Goal: Task Accomplishment & Management: Manage account settings

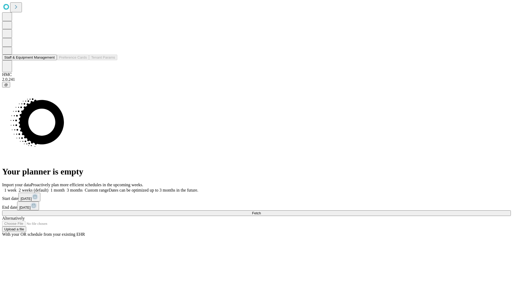
click at [50, 60] on button "Staff & Equipment Management" at bounding box center [29, 58] width 55 height 6
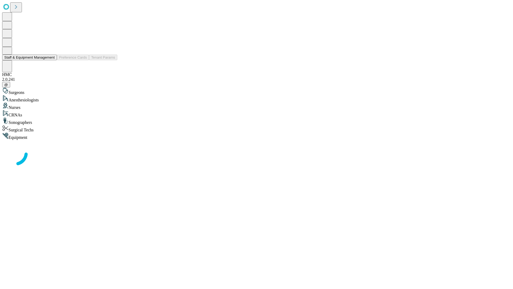
click at [51, 60] on button "Staff & Equipment Management" at bounding box center [29, 58] width 55 height 6
